Goal: Task Accomplishment & Management: Complete application form

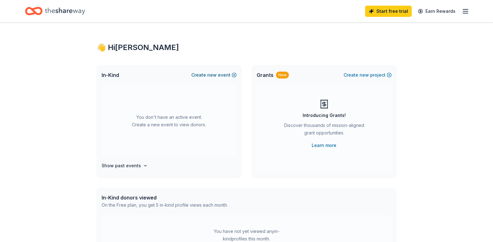
click at [211, 77] on span "new" at bounding box center [211, 75] width 9 height 8
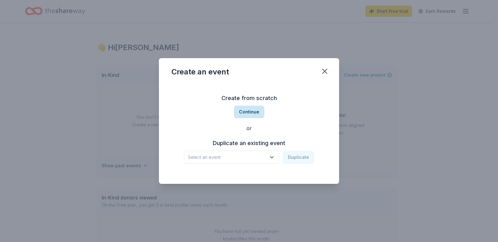
click at [242, 107] on button "Continue" at bounding box center [249, 112] width 30 height 13
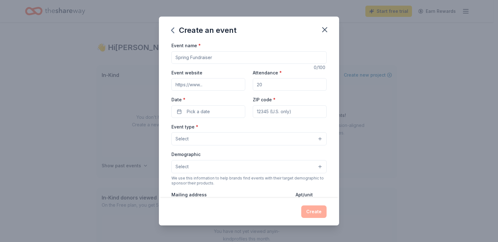
click at [200, 58] on input "Event name *" at bounding box center [248, 57] width 155 height 13
type input "Robo-Lions Robotics"
click at [209, 86] on input "Event website" at bounding box center [208, 84] width 74 height 13
type input "https://robo-lions.org/"
click at [200, 113] on span "Pick a date" at bounding box center [198, 112] width 23 height 8
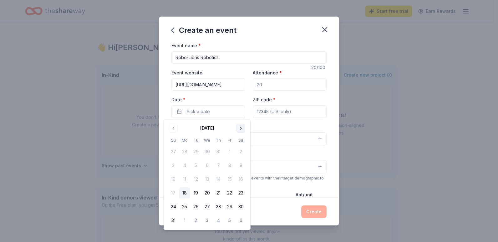
click at [243, 129] on button "Go to next month" at bounding box center [241, 128] width 9 height 9
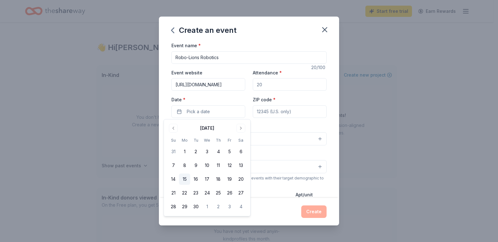
click at [186, 180] on button "15" at bounding box center [184, 179] width 11 height 11
click at [267, 114] on input "ZIP code *" at bounding box center [290, 111] width 74 height 13
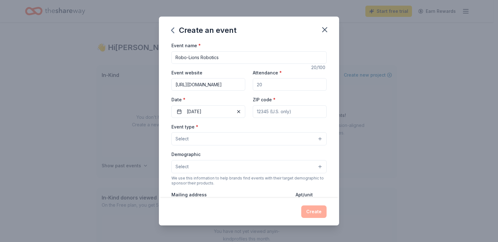
paste input
click at [232, 135] on button "Select" at bounding box center [248, 138] width 155 height 13
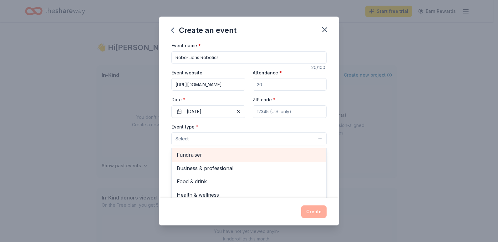
click at [226, 154] on span "Fundraiser" at bounding box center [249, 155] width 145 height 8
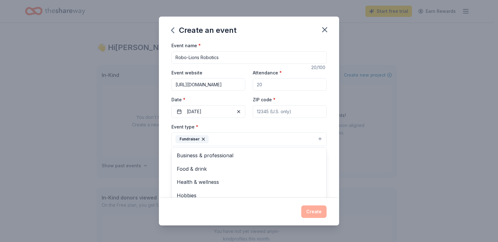
scroll to position [8, 0]
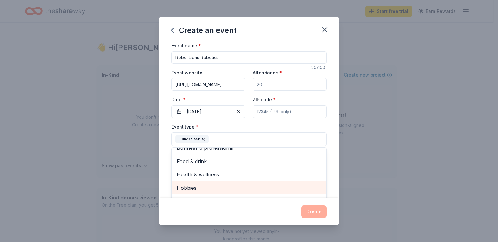
drag, startPoint x: 322, startPoint y: 184, endPoint x: 255, endPoint y: 156, distance: 72.5
click at [255, 156] on div "Business & professional Food & drink Health & wellness Hobbies Music Performing…" at bounding box center [248, 184] width 155 height 75
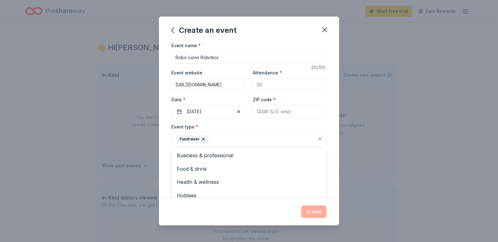
scroll to position [137, 0]
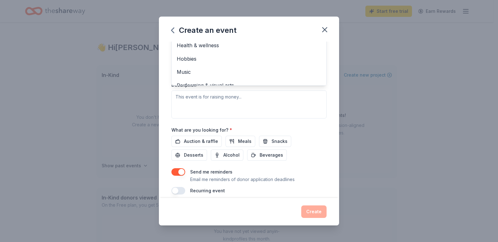
click at [247, 97] on div "Event type * Fundraiser Business & professional Food & drink Health & wellness …" at bounding box center [248, 52] width 155 height 132
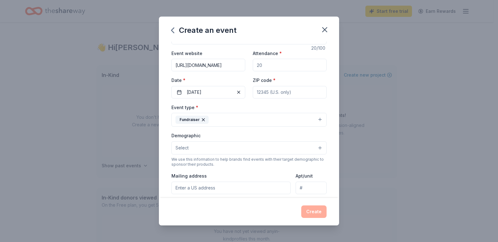
click at [242, 150] on button "Select" at bounding box center [248, 147] width 155 height 13
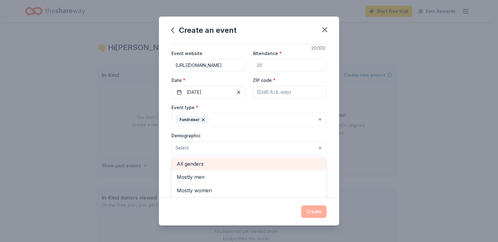
click at [239, 169] on div "All genders" at bounding box center [249, 163] width 155 height 13
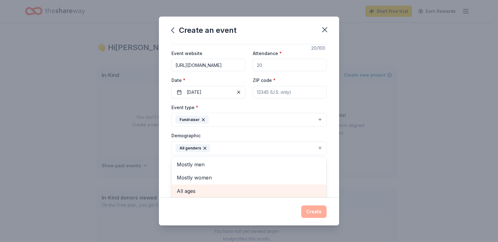
click at [261, 187] on span "All ages" at bounding box center [249, 191] width 145 height 8
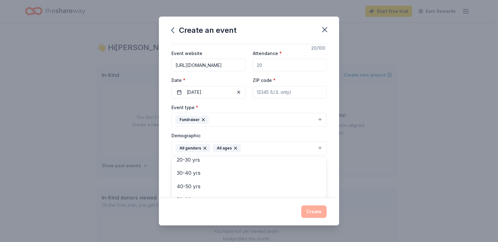
scroll to position [61, 0]
click at [281, 90] on div "Event name * Robo-Lions Robotics 20 /100 Event website https://robo-lions.org/ …" at bounding box center [248, 167] width 155 height 290
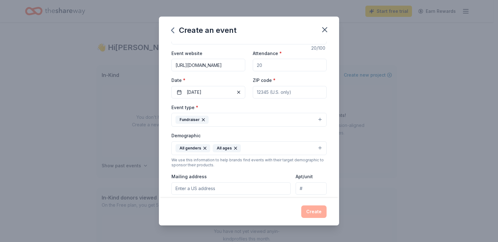
click at [281, 91] on input "ZIP code *" at bounding box center [290, 92] width 74 height 13
type input "21784"
click at [290, 72] on div "Event website https://robo-lions.org/ Attendance * Date * 09/15/2025 ZIP code *…" at bounding box center [248, 73] width 155 height 49
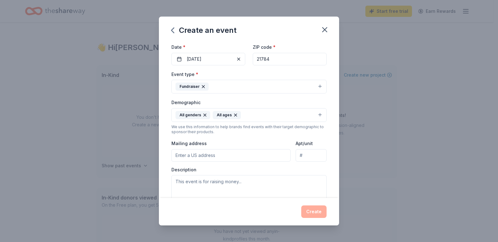
scroll to position [77, 0]
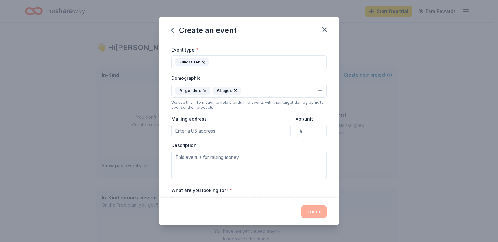
click at [197, 129] on input "Mailing address" at bounding box center [230, 131] width 119 height 13
type input "7212 Marriottsville Rd Number 2"
type input "7212 Marriottsville Road 2"
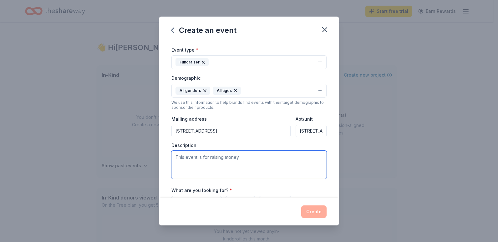
click at [210, 159] on textarea at bounding box center [248, 165] width 155 height 28
paste textarea "We are hosting a silent auction to support the Robo-Lions Robotics team and the…"
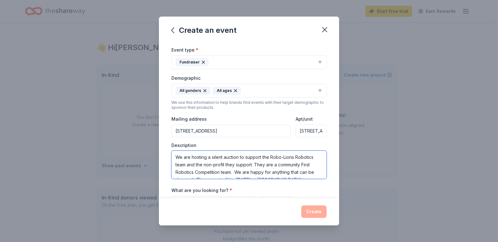
scroll to position [12, 0]
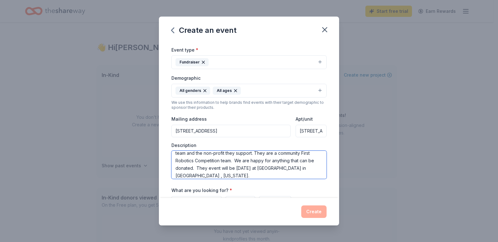
type textarea "We are hosting a silent auction to support the Robo-Lions Robotics team and the…"
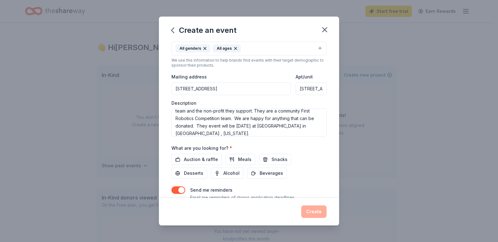
scroll to position [140, 0]
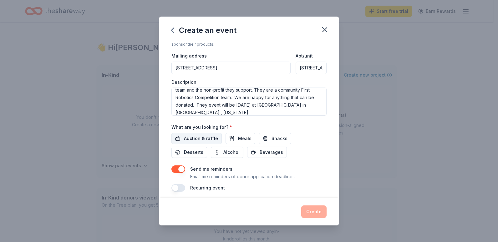
click at [211, 138] on span "Auction & raffle" at bounding box center [201, 139] width 34 height 8
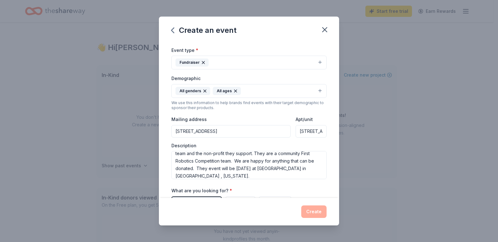
scroll to position [144, 0]
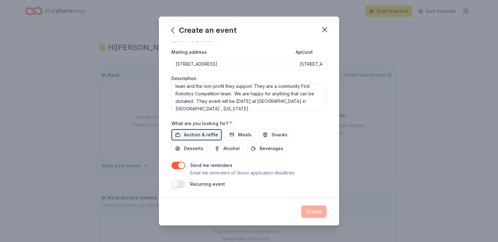
click at [181, 182] on button "button" at bounding box center [178, 185] width 14 height 8
click at [313, 212] on div "Create" at bounding box center [248, 212] width 155 height 13
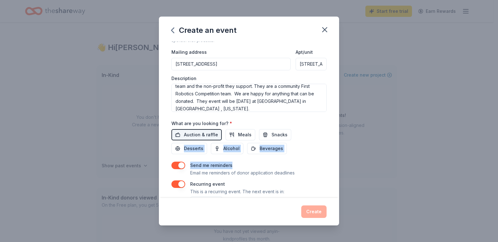
drag, startPoint x: 334, startPoint y: 145, endPoint x: 333, endPoint y: 166, distance: 20.7
click at [333, 166] on div "Event name * Robo-Lions Robotics 20 /100 Event website https://robo-lions.org/ …" at bounding box center [249, 120] width 180 height 156
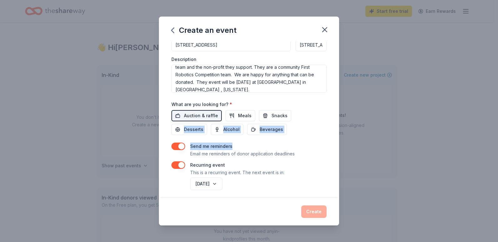
scroll to position [166, 0]
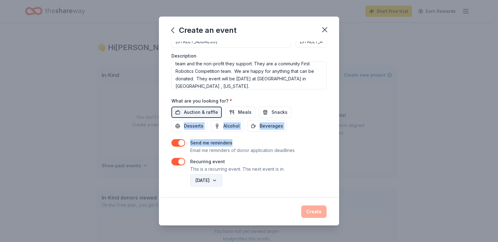
click at [222, 180] on button "September 2026" at bounding box center [206, 180] width 32 height 13
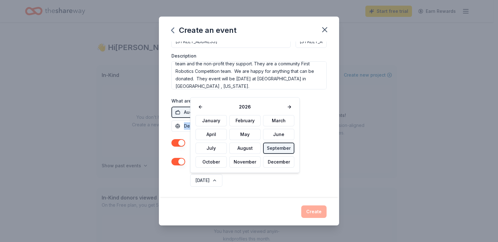
click at [272, 149] on button "September" at bounding box center [278, 148] width 31 height 11
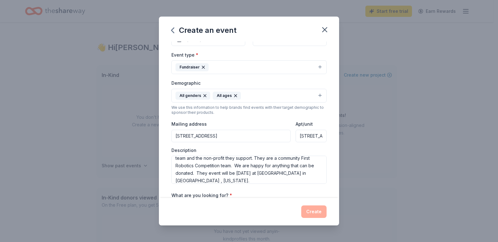
scroll to position [59, 0]
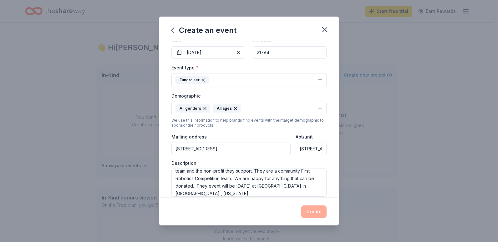
click at [309, 152] on input "7212 Marriottsville Road 2" at bounding box center [311, 149] width 31 height 13
drag, startPoint x: 309, startPoint y: 152, endPoint x: 331, endPoint y: 153, distance: 21.9
click at [331, 153] on div "Event name * Robo-Lions Robotics 20 /100 Event website https://robo-lions.org/ …" at bounding box center [249, 120] width 180 height 156
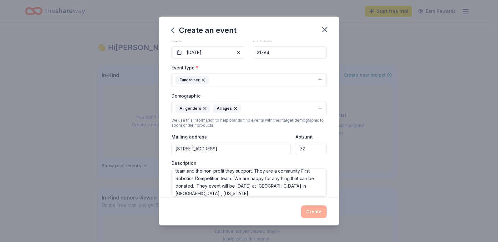
type input "7"
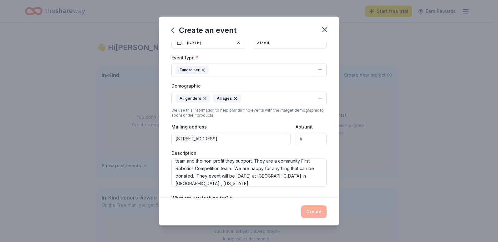
scroll to position [73, 0]
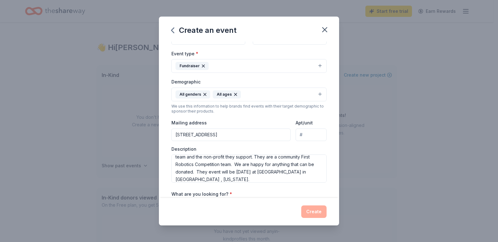
click at [263, 134] on input "7212 Marriottsville Rd Number 2" at bounding box center [230, 135] width 119 height 13
click at [340, 76] on div "Create an event Event name * Robo-Lions Robotics 20 /100 Event website https://…" at bounding box center [249, 121] width 498 height 242
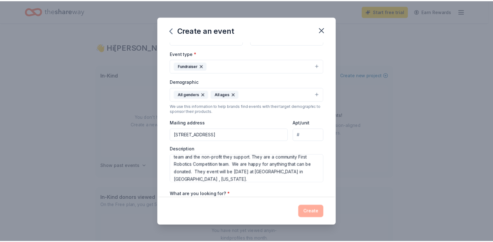
scroll to position [0, 0]
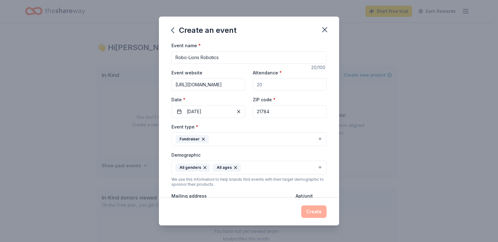
click at [297, 78] on div "Attendance *" at bounding box center [290, 80] width 74 height 22
click at [298, 83] on input "Attendance *" at bounding box center [290, 84] width 74 height 13
type input "500"
click at [315, 210] on button "Create" at bounding box center [313, 212] width 25 height 13
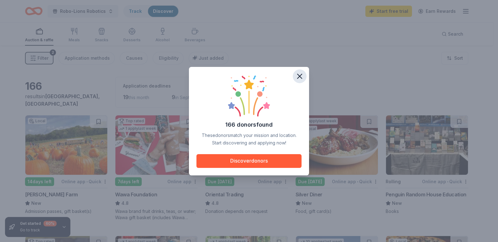
click at [302, 73] on icon "button" at bounding box center [299, 76] width 9 height 9
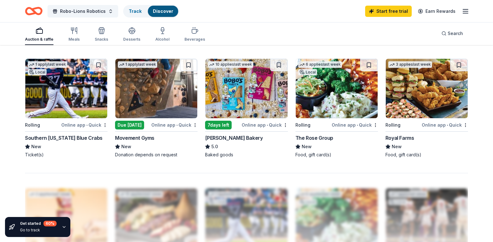
scroll to position [433, 0]
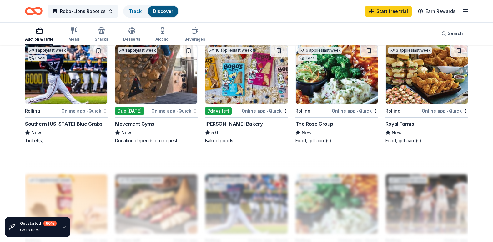
click at [219, 127] on div "Bobo's Bakery" at bounding box center [234, 124] width 58 height 8
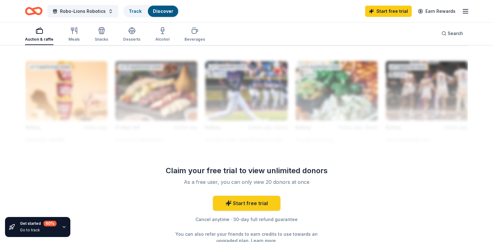
scroll to position [554, 0]
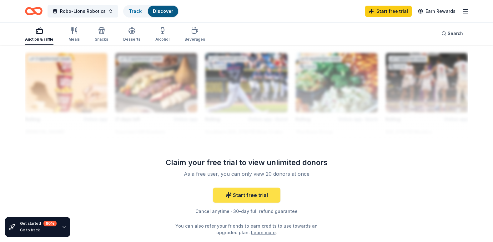
click at [246, 199] on link "Start free trial" at bounding box center [247, 195] width 68 height 15
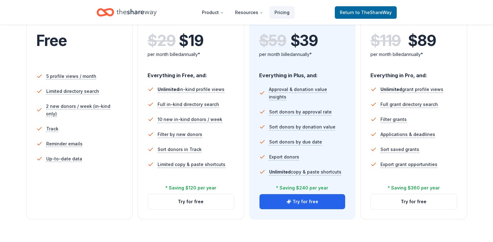
scroll to position [148, 0]
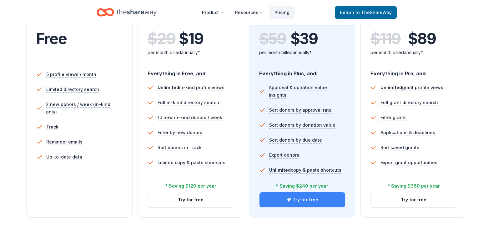
click at [276, 199] on button "Try for free" at bounding box center [303, 199] width 86 height 15
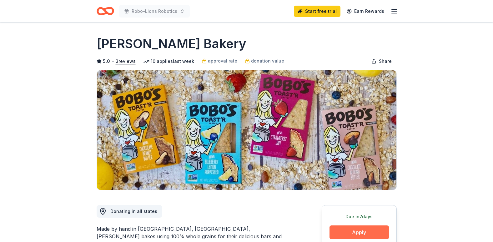
click at [350, 234] on button "Apply" at bounding box center [359, 233] width 59 height 14
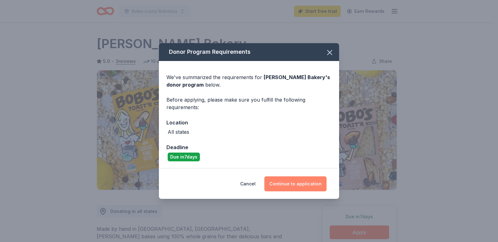
click at [289, 188] on button "Continue to application" at bounding box center [295, 183] width 62 height 15
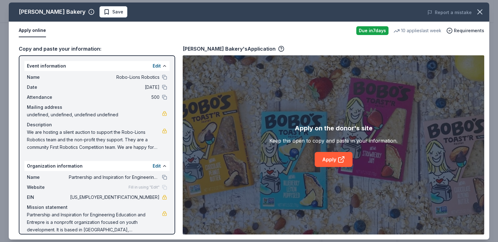
drag, startPoint x: 175, startPoint y: 105, endPoint x: 175, endPoint y: 126, distance: 21.3
click at [175, 126] on div "Event information Edit Name Robo-Lions Robotics Date 09/15/25 Attendance 500 Ma…" at bounding box center [97, 144] width 156 height 179
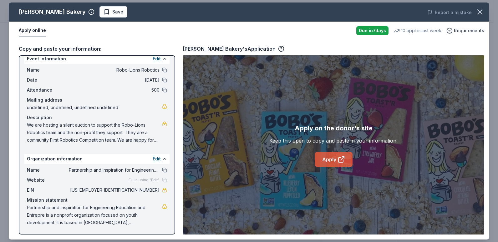
click at [330, 157] on link "Apply" at bounding box center [334, 159] width 38 height 15
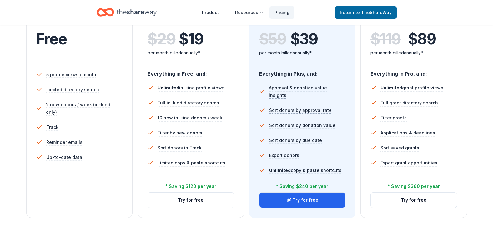
scroll to position [148, 0]
click at [130, 18] on icon "Home" at bounding box center [137, 12] width 40 height 13
click at [130, 17] on icon "Home" at bounding box center [137, 12] width 40 height 13
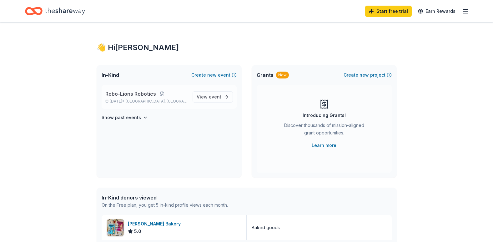
click at [130, 93] on span "Robo-Lions Robotics" at bounding box center [130, 94] width 51 height 8
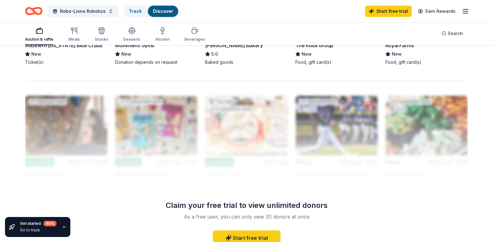
scroll to position [160, 0]
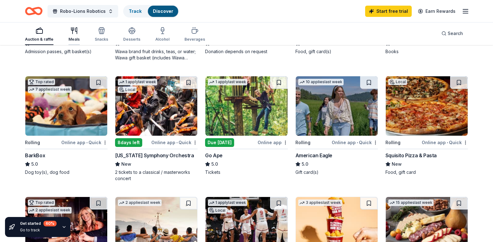
click at [71, 30] on icon "button" at bounding box center [72, 29] width 3 height 3
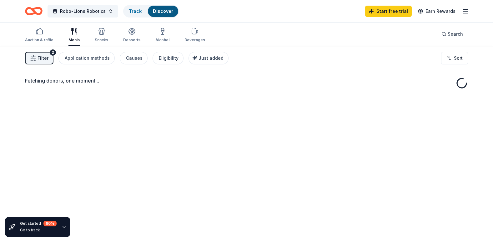
drag, startPoint x: 71, startPoint y: 30, endPoint x: 73, endPoint y: 35, distance: 5.5
click at [73, 35] on icon "button" at bounding box center [74, 32] width 8 height 8
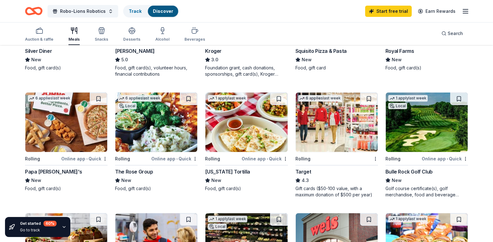
scroll to position [147, 0]
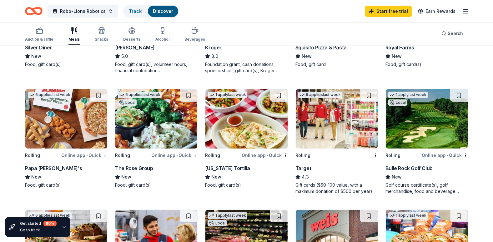
click at [47, 146] on img at bounding box center [66, 118] width 82 height 59
click at [464, 112] on img at bounding box center [427, 118] width 82 height 59
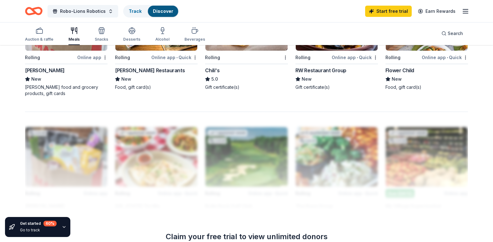
scroll to position [24, 0]
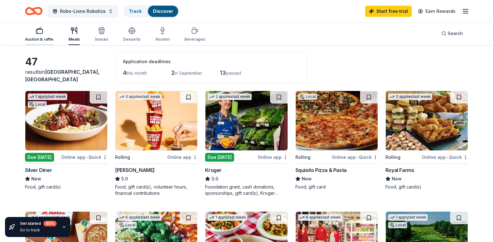
click at [47, 41] on div "Auction & raffle" at bounding box center [39, 39] width 28 height 5
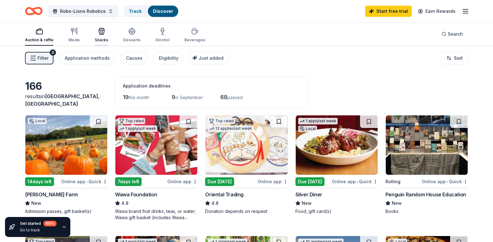
click at [100, 39] on div "Snacks" at bounding box center [101, 40] width 13 height 5
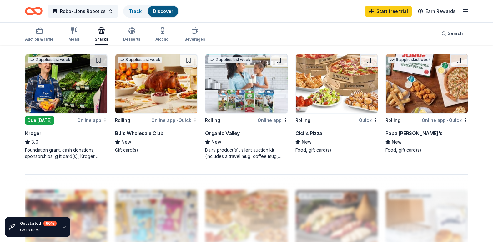
scroll to position [425, 0]
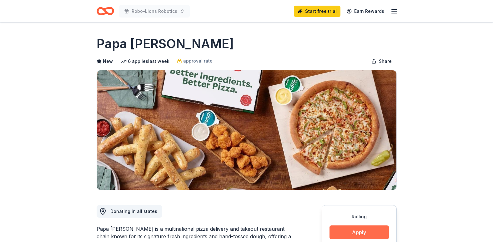
click at [360, 230] on button "Apply" at bounding box center [359, 233] width 59 height 14
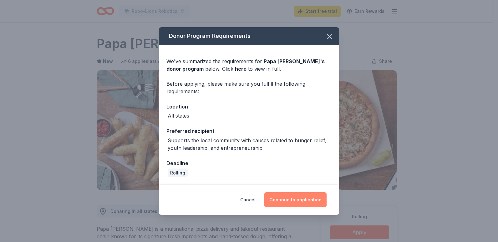
click at [296, 199] on button "Continue to application" at bounding box center [295, 199] width 62 height 15
